Goal: Task Accomplishment & Management: Manage account settings

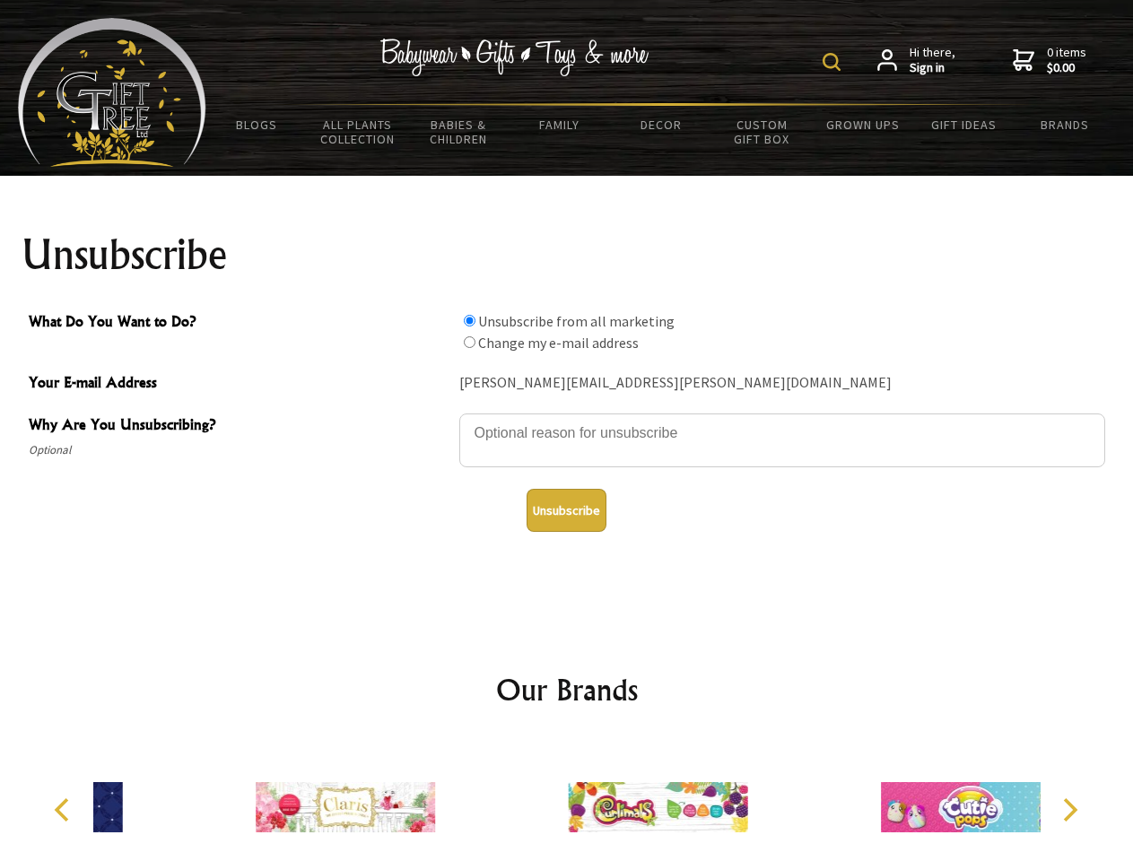
click at [834, 62] on img at bounding box center [832, 62] width 18 height 18
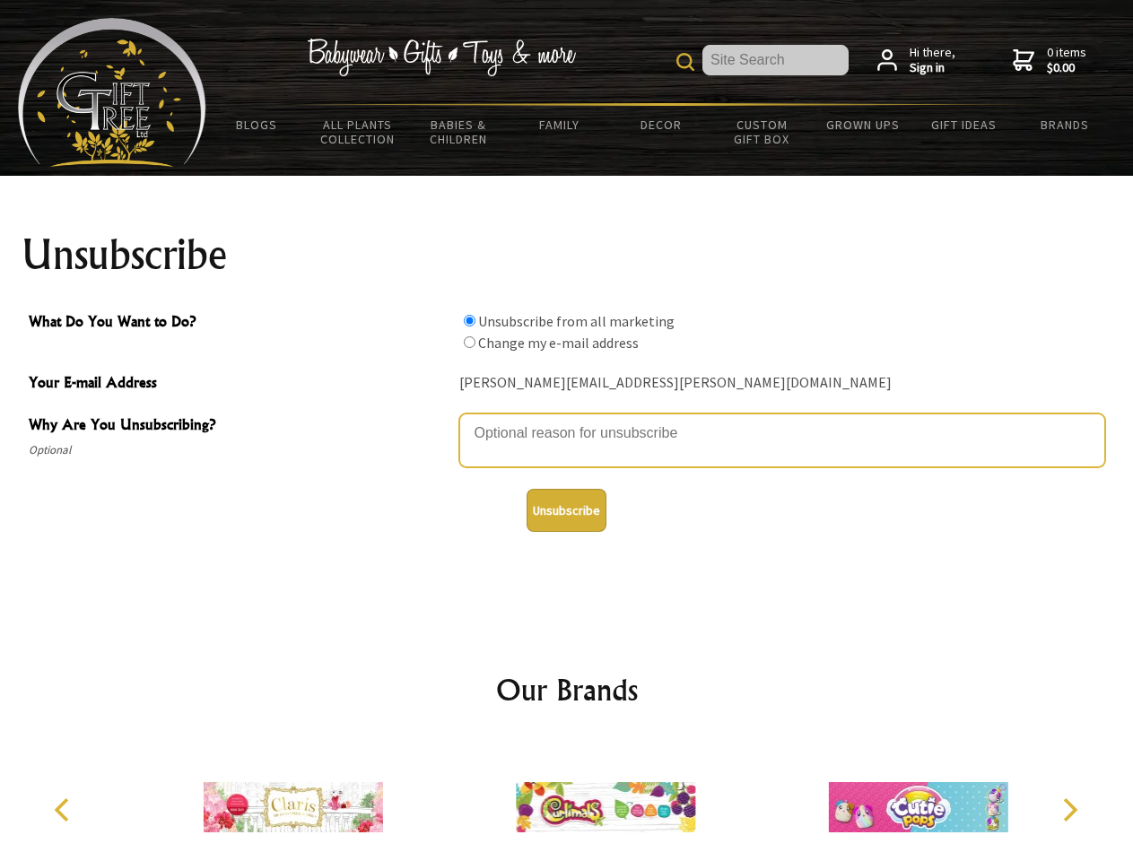
click at [567, 420] on textarea "Why Are You Unsubscribing?" at bounding box center [782, 441] width 646 height 54
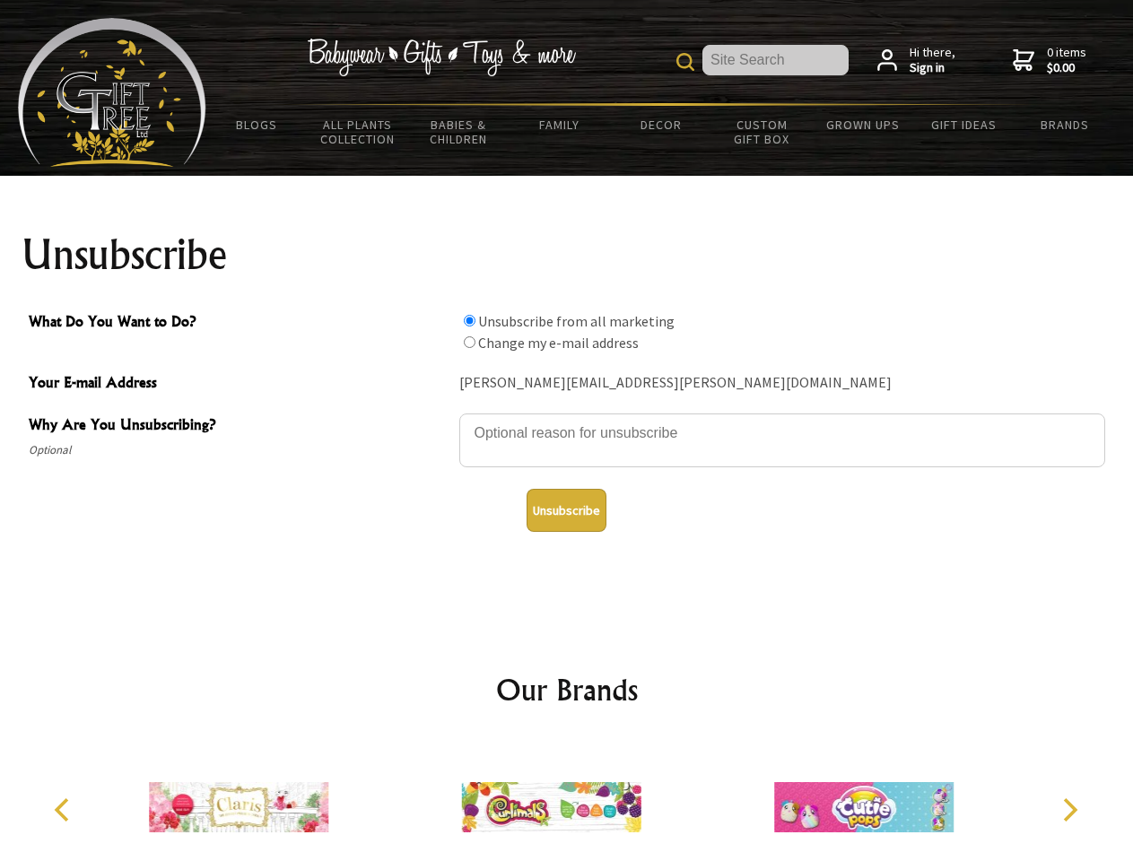
click at [469, 320] on input "What Do You Want to Do?" at bounding box center [470, 321] width 12 height 12
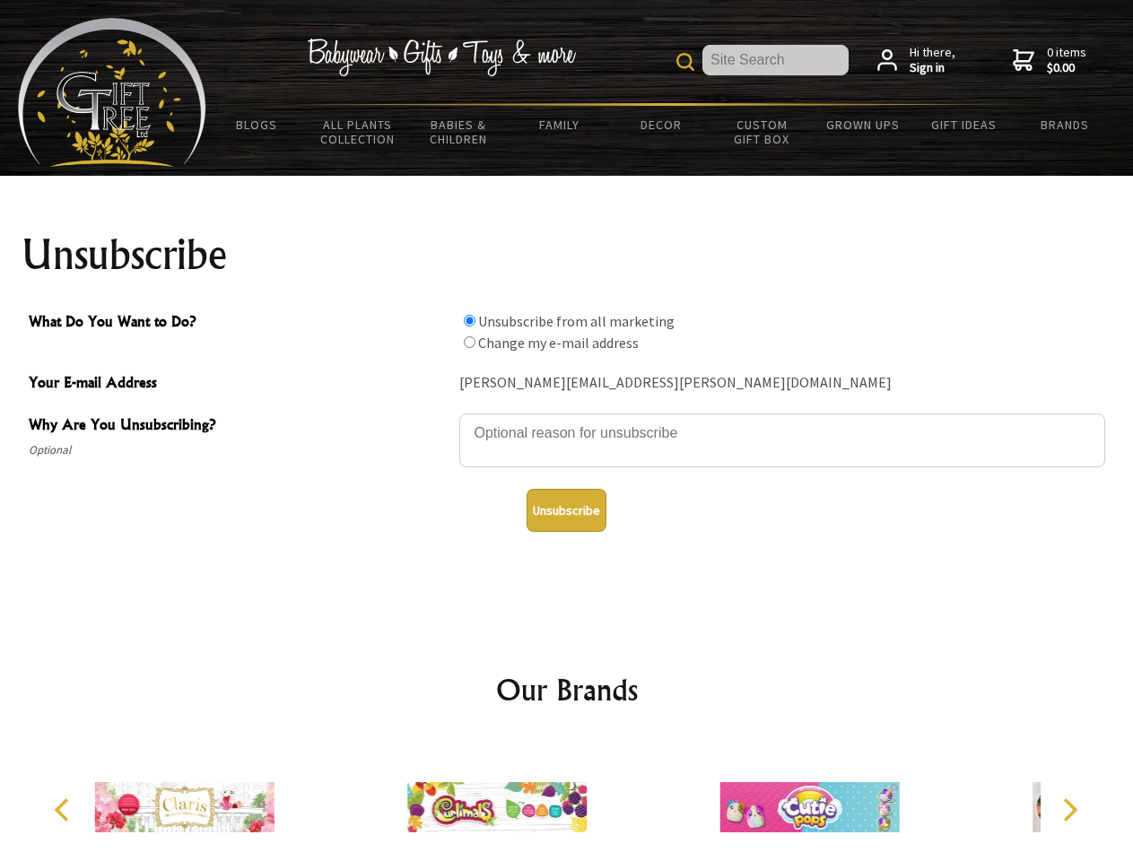
click at [469, 342] on input "What Do You Want to Do?" at bounding box center [470, 342] width 12 height 12
radio input "true"
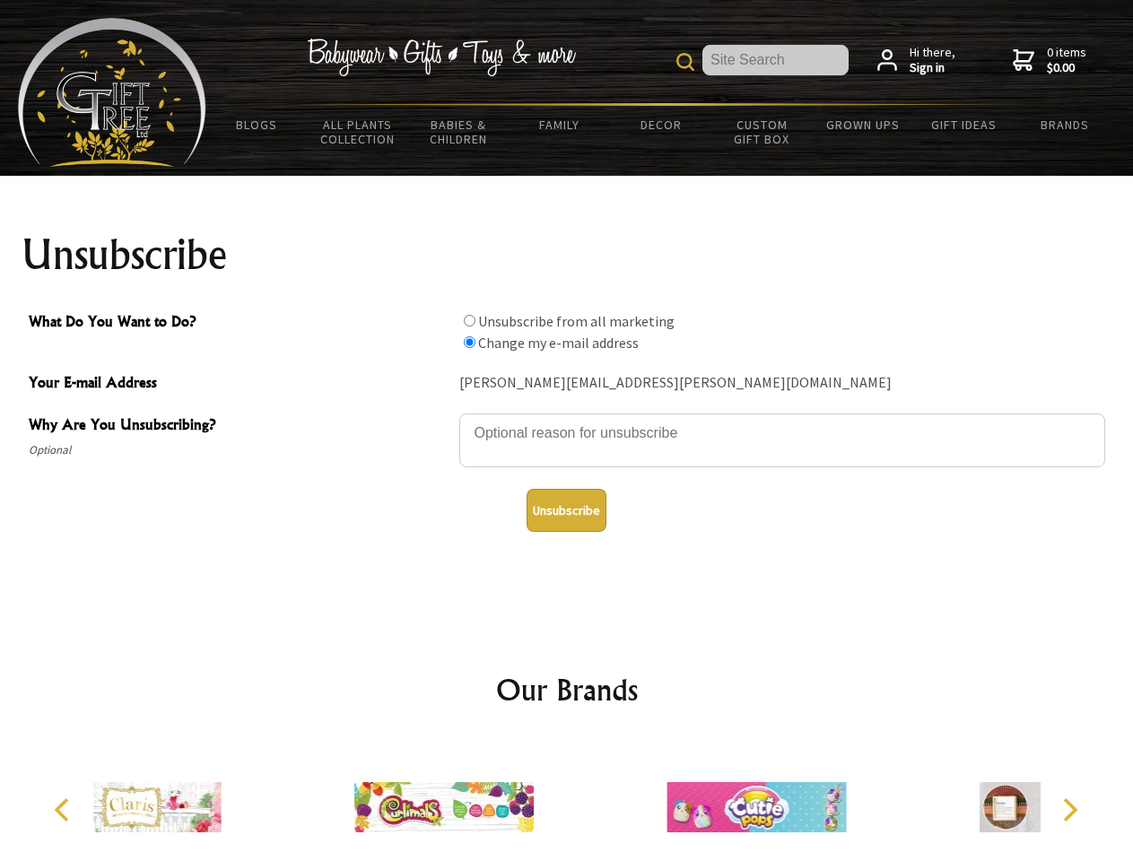
click at [566, 511] on button "Unsubscribe" at bounding box center [567, 510] width 80 height 43
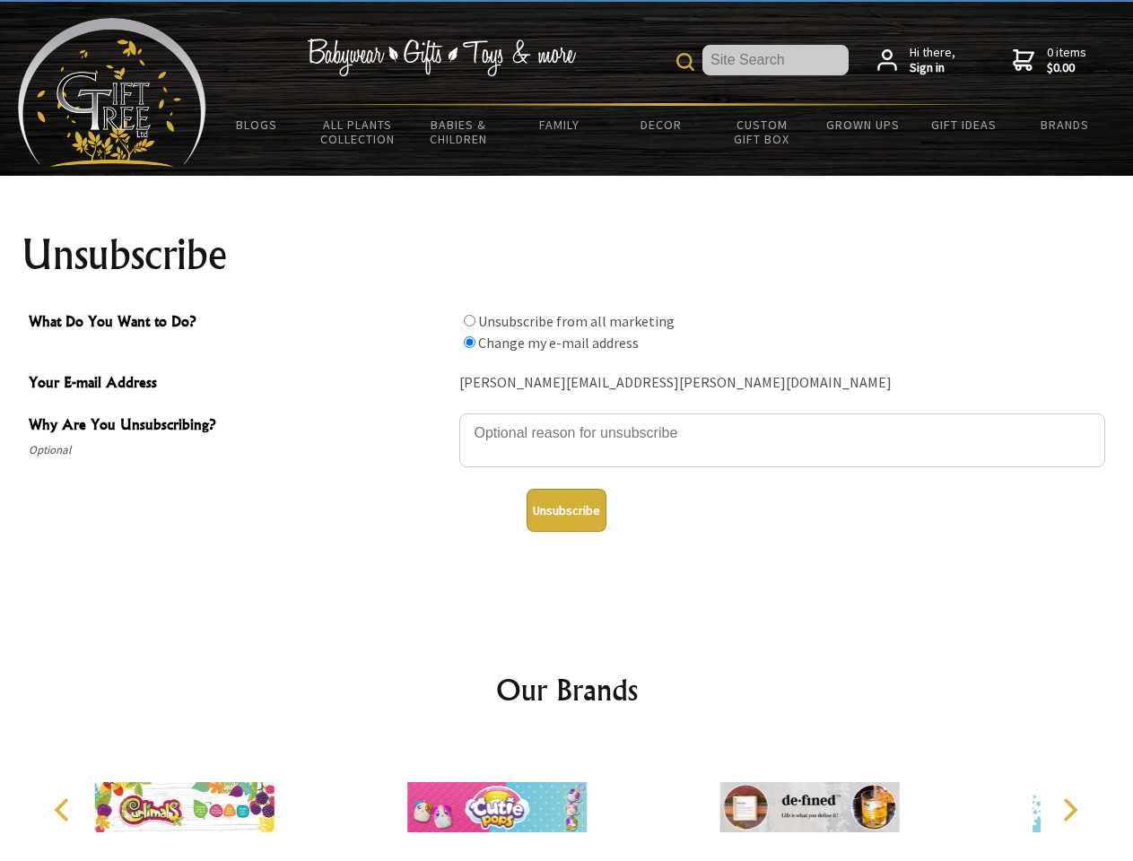
click at [567, 800] on img at bounding box center [496, 807] width 179 height 135
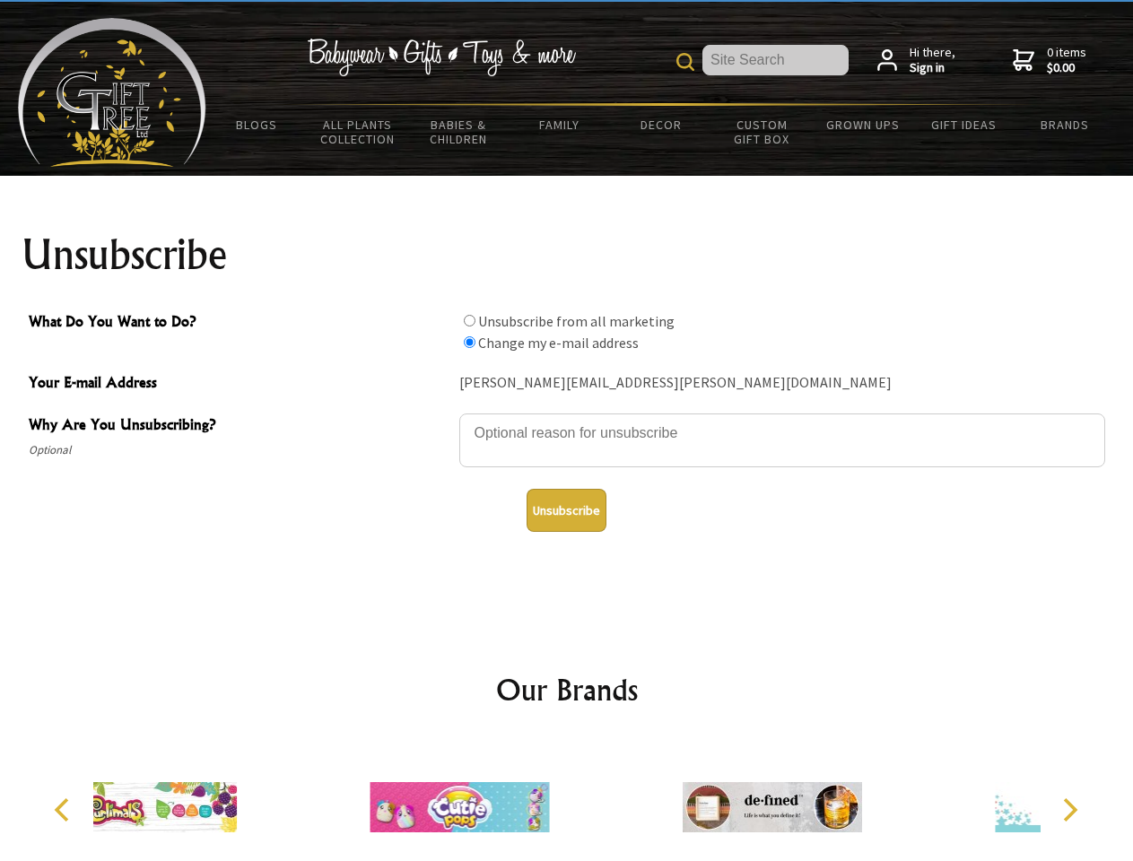
click at [65, 810] on icon "Previous" at bounding box center [63, 810] width 23 height 23
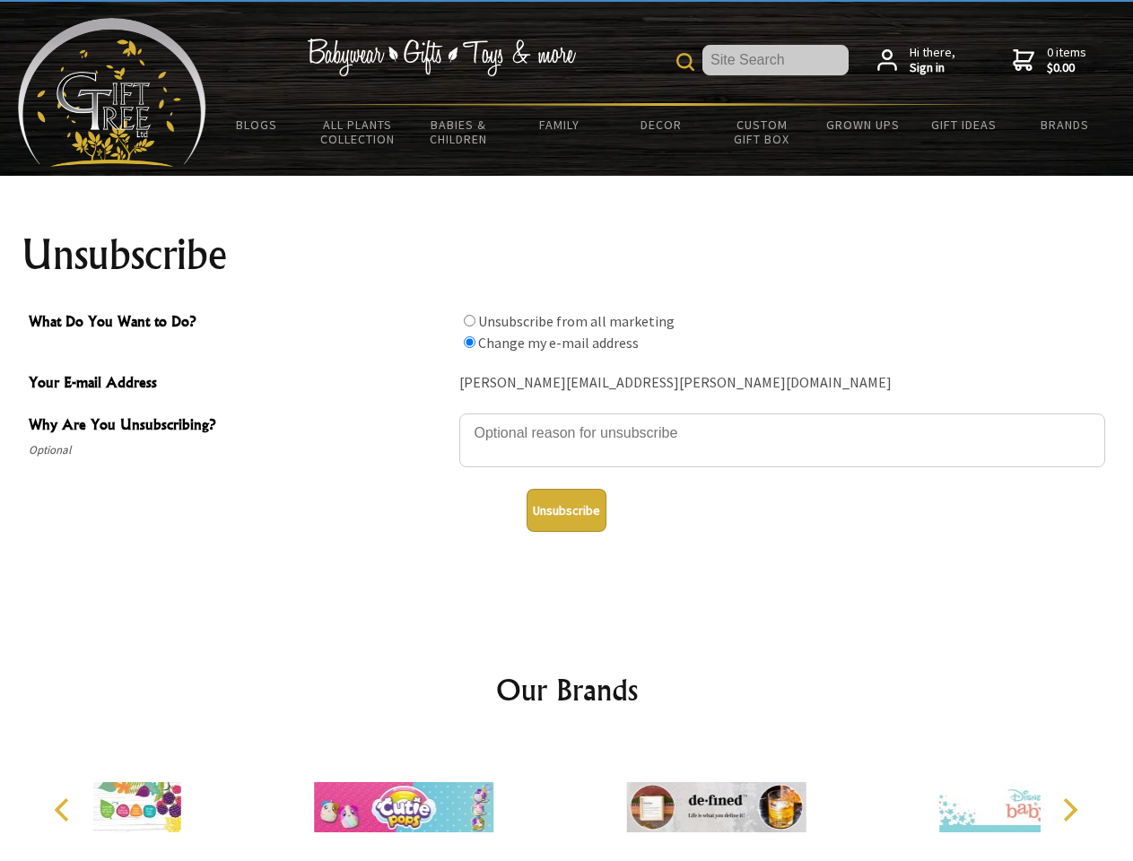
click at [1069, 810] on icon "Next" at bounding box center [1068, 810] width 23 height 23
